Goal: Information Seeking & Learning: Learn about a topic

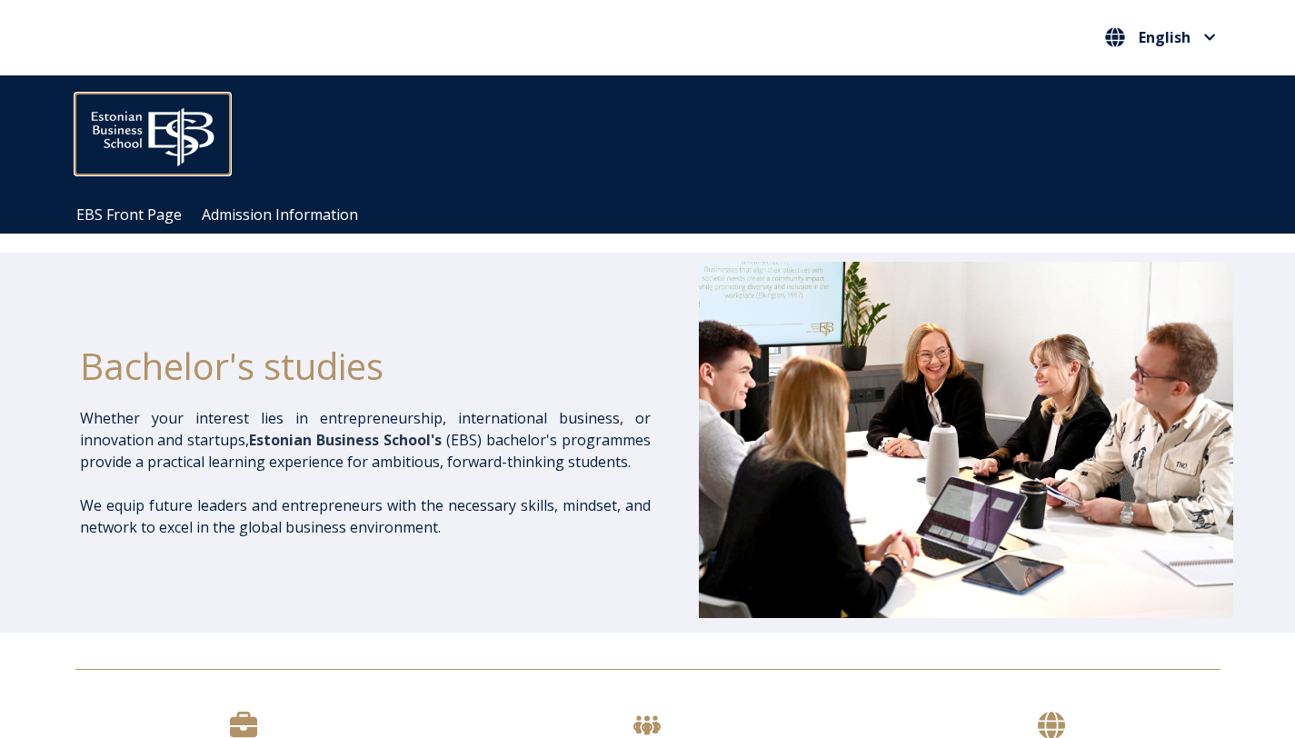
click at [203, 135] on img at bounding box center [152, 133] width 155 height 78
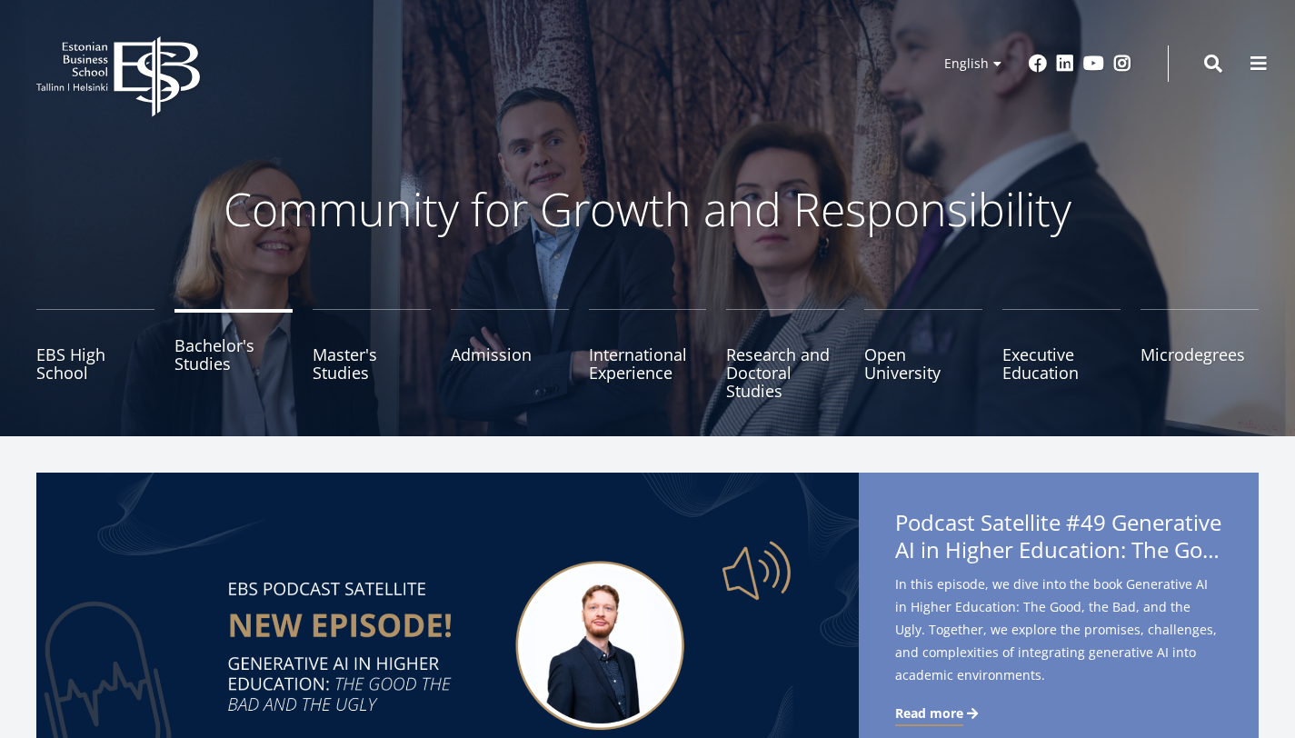
click at [281, 365] on link "Bachelor's Studies" at bounding box center [234, 354] width 118 height 91
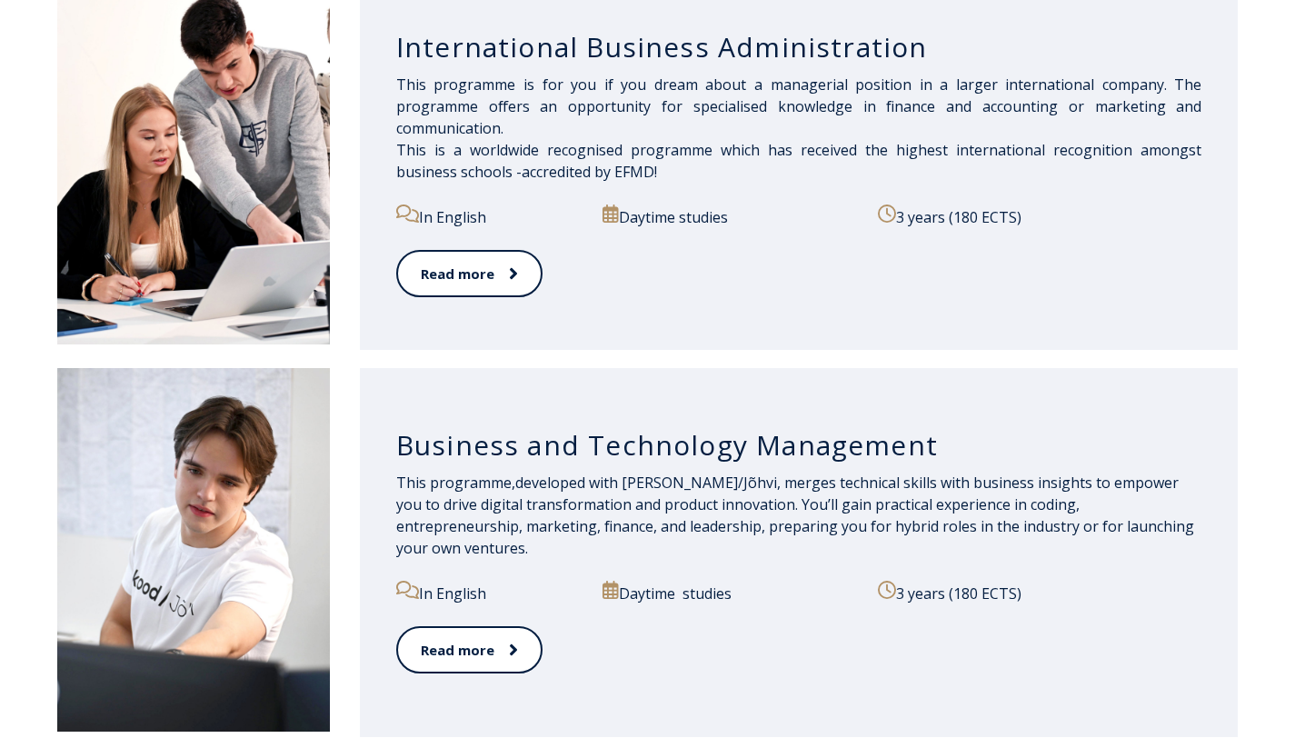
scroll to position [1445, 0]
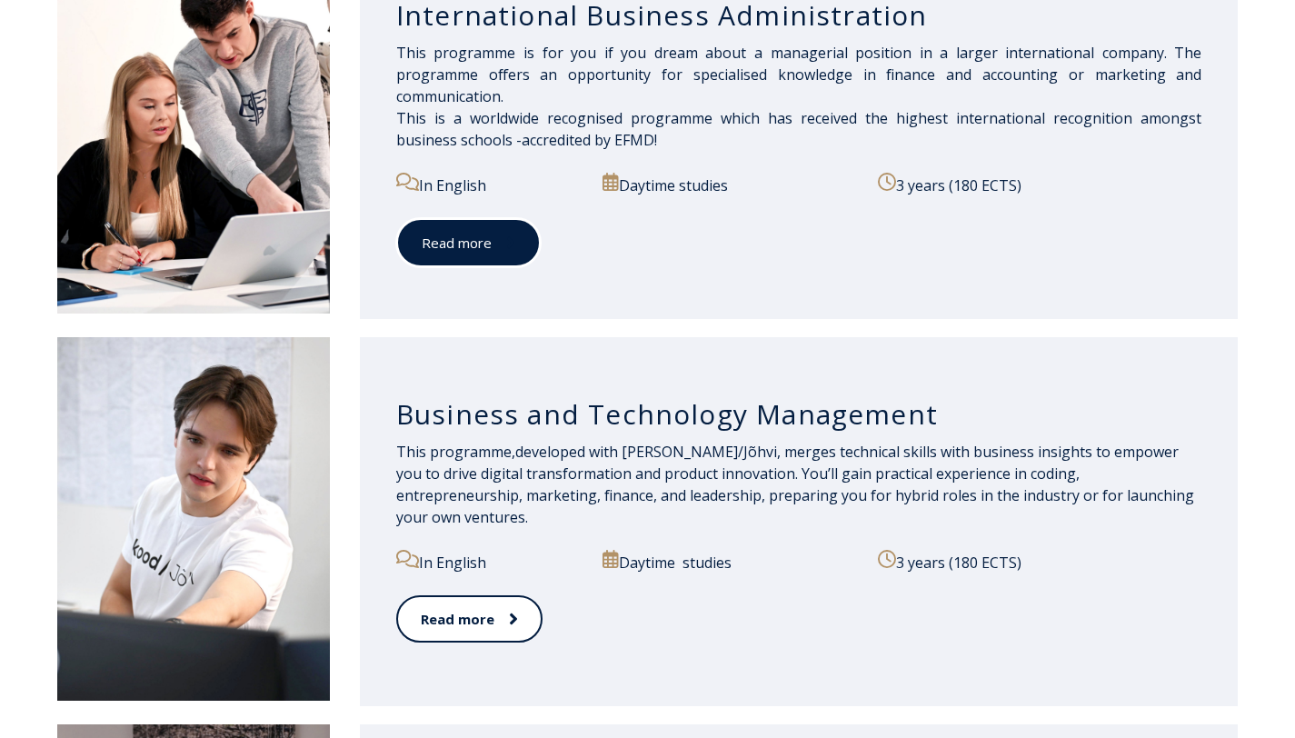
click at [493, 252] on link "Read more" at bounding box center [468, 243] width 145 height 50
